Goal: Communication & Community: Answer question/provide support

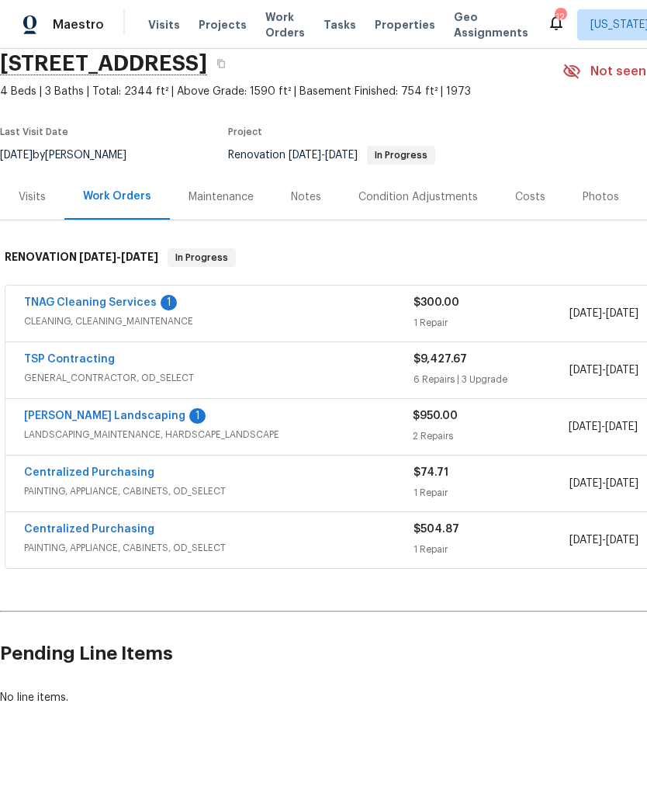
scroll to position [60, 0]
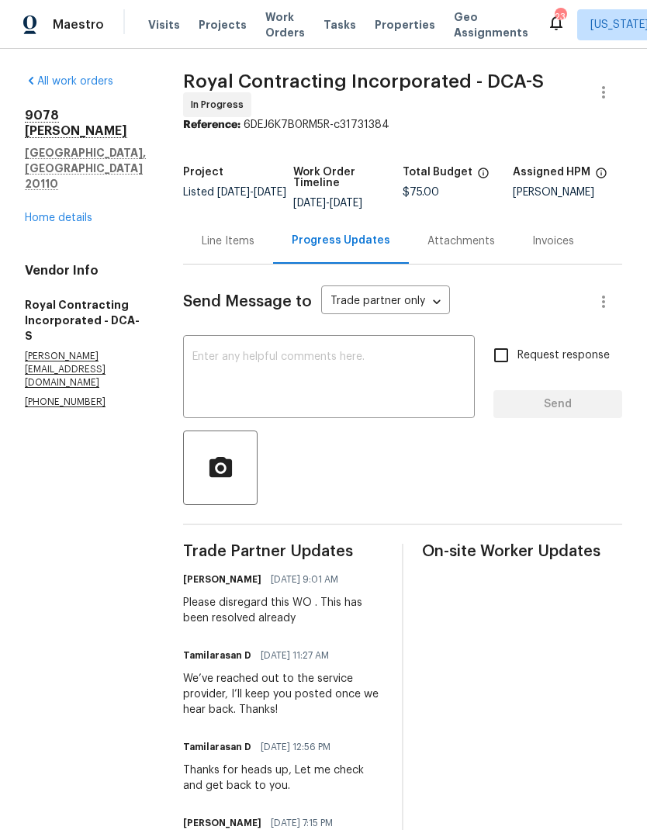
scroll to position [-24, 0]
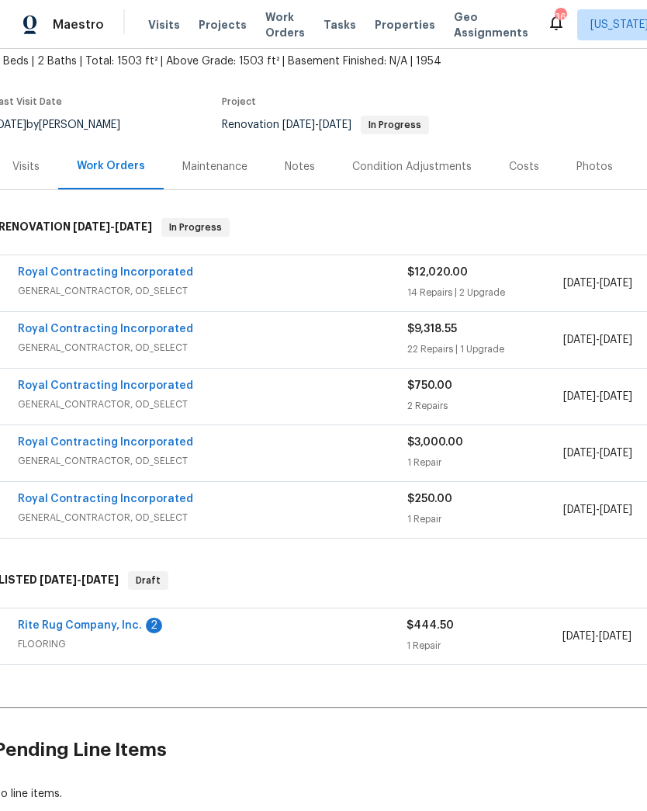
scroll to position [91, 5]
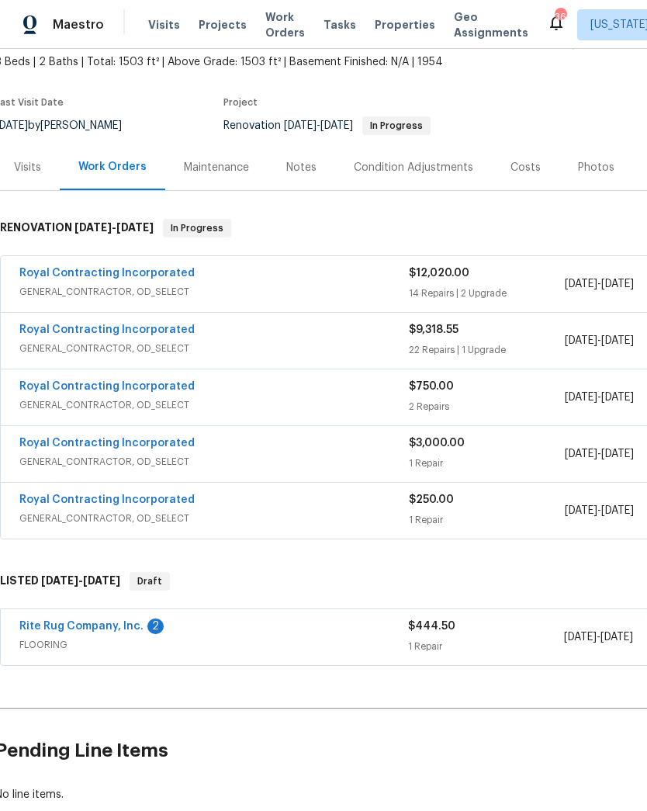
click at [113, 630] on link "Rite Rug Company, Inc." at bounding box center [81, 626] width 124 height 11
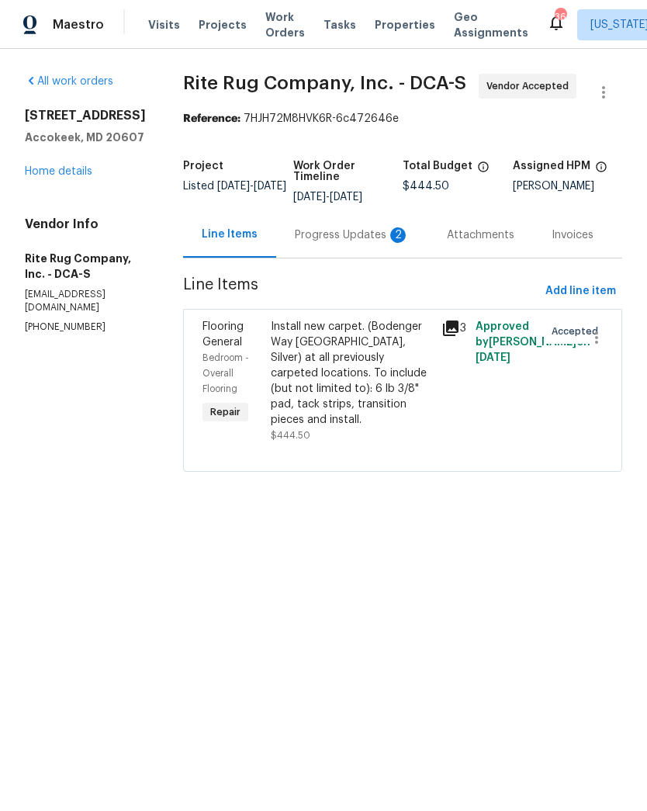
click at [332, 235] on div "Progress Updates 2" at bounding box center [352, 235] width 115 height 16
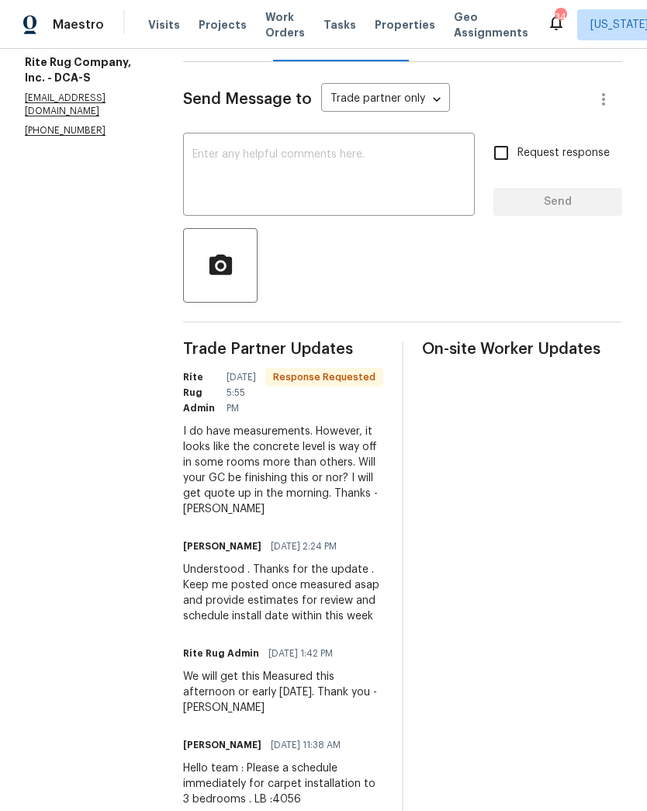
scroll to position [195, 0]
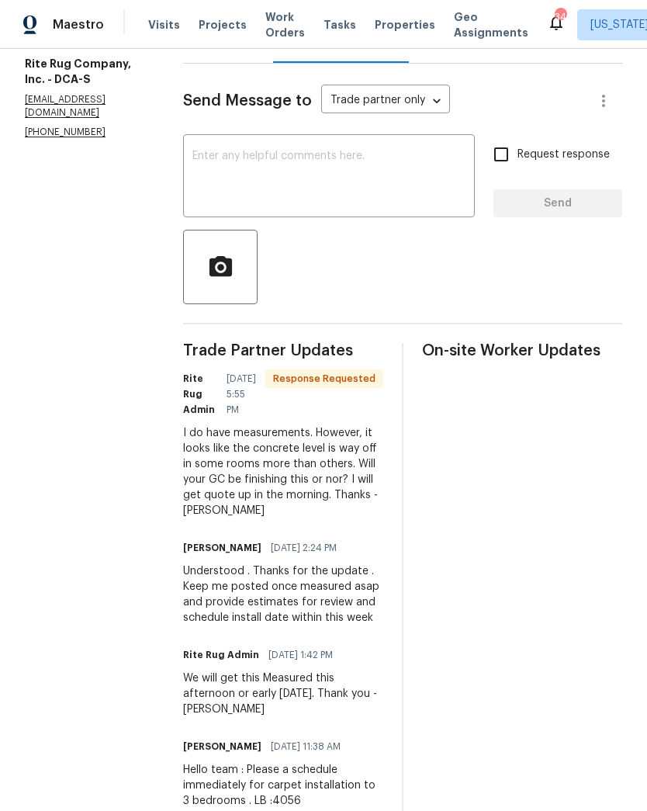
click at [402, 129] on div "Send Message to Trade partner only Trade partner only ​ x ​ Request response Se…" at bounding box center [402, 445] width 439 height 763
click at [399, 170] on textarea at bounding box center [328, 177] width 273 height 54
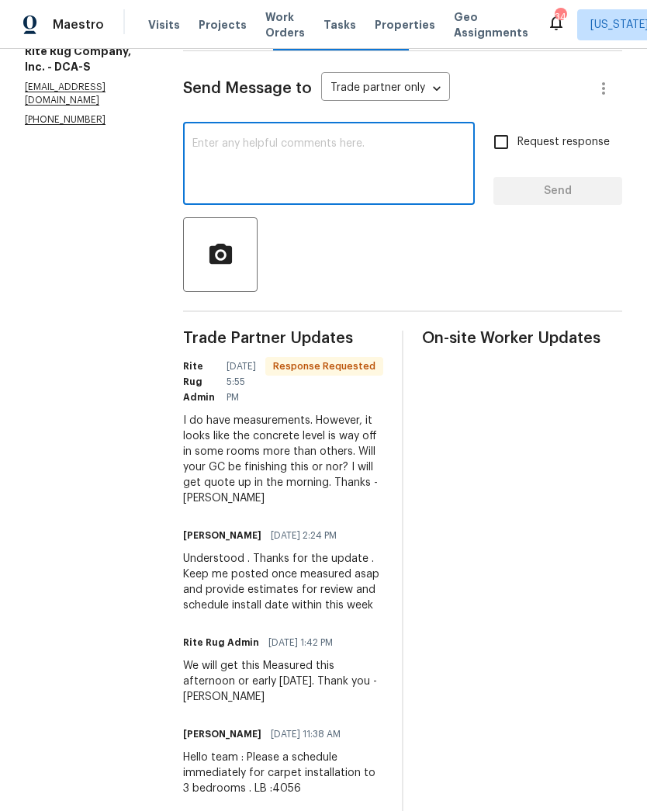
scroll to position [206, 0]
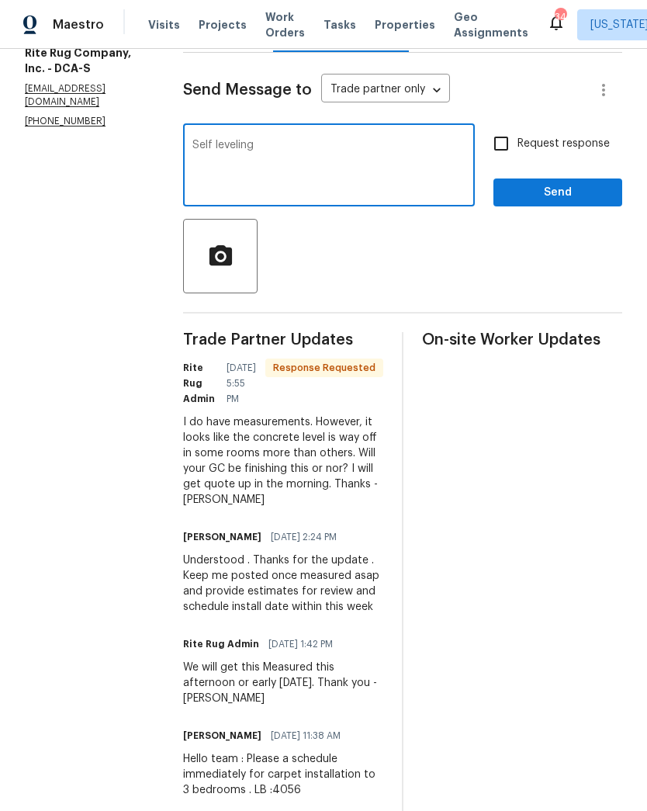
click at [192, 150] on textarea "Self leveling" at bounding box center [328, 167] width 273 height 54
click at [352, 149] on textarea "No additional Self leveling" at bounding box center [328, 167] width 273 height 54
type textarea "No additional Self leveling will be added at this time in the bedrooms. Please …"
click at [495, 137] on input "Request response" at bounding box center [501, 143] width 33 height 33
checkbox input "true"
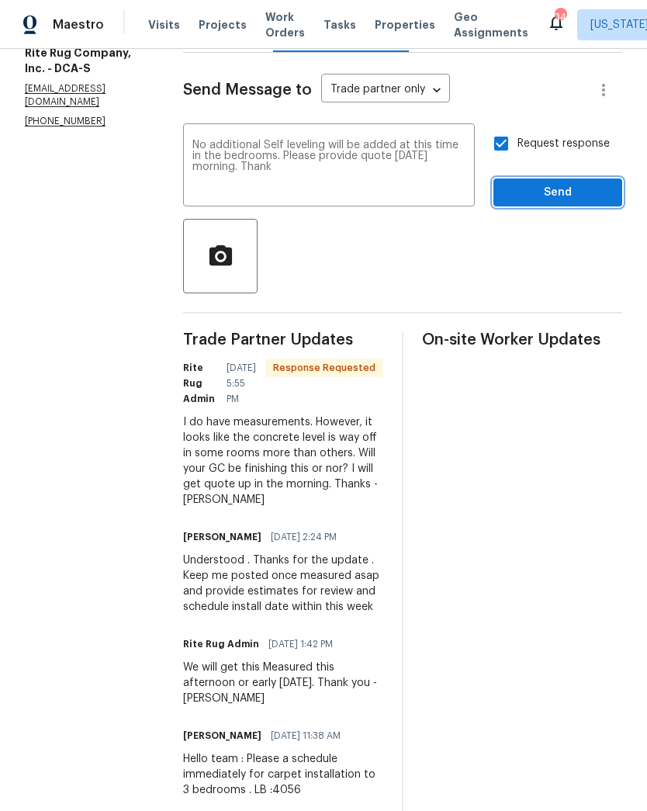
click at [520, 199] on span "Send" at bounding box center [558, 192] width 104 height 19
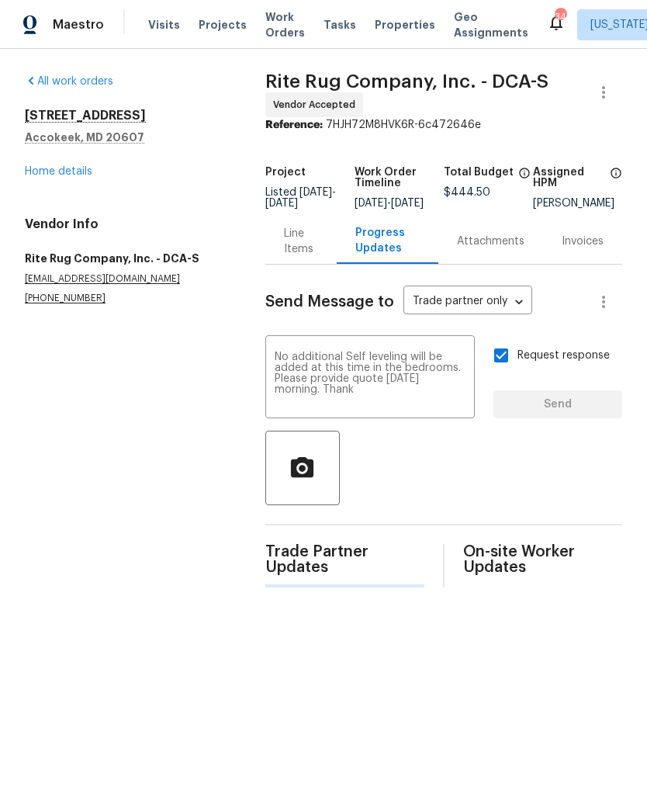
scroll to position [0, 0]
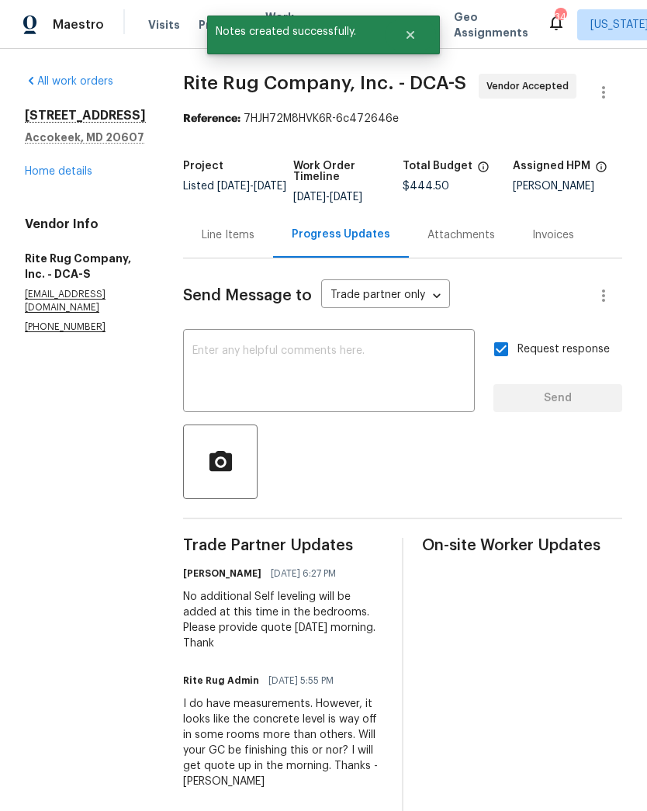
click at [51, 177] on link "Home details" at bounding box center [58, 171] width 67 height 11
